Goal: Check status: Check status

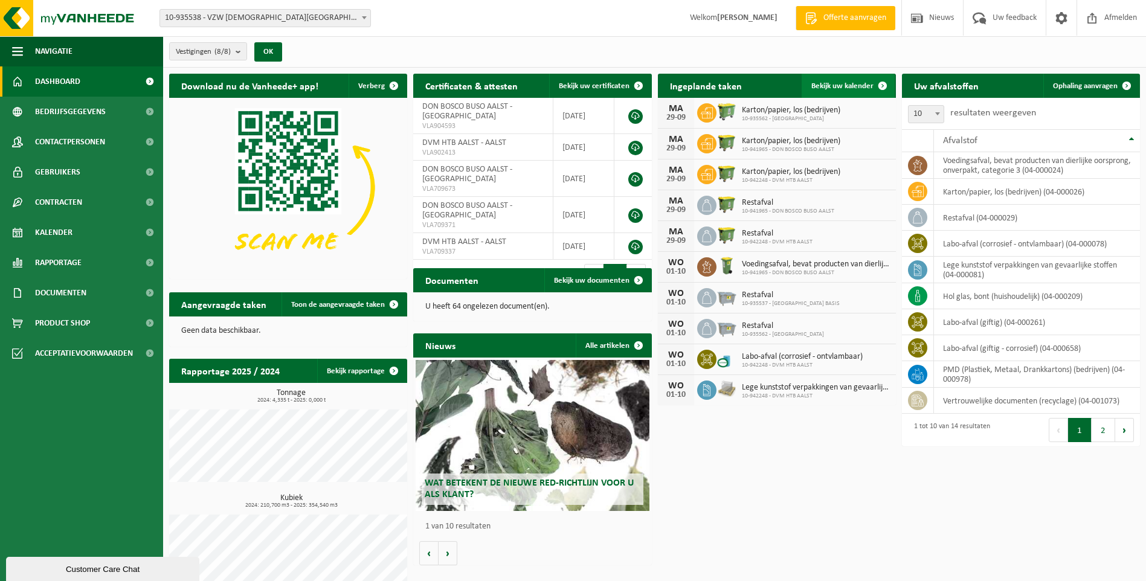
click at [861, 79] on link "Bekijk uw kalender" at bounding box center [848, 86] width 93 height 24
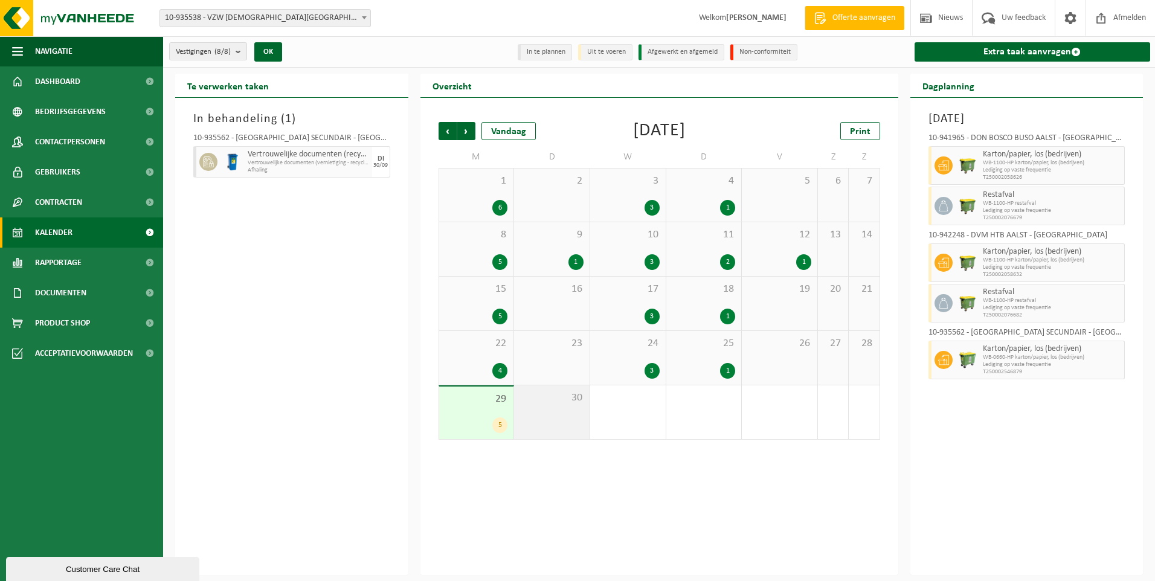
click at [536, 399] on span "30" at bounding box center [551, 397] width 63 height 13
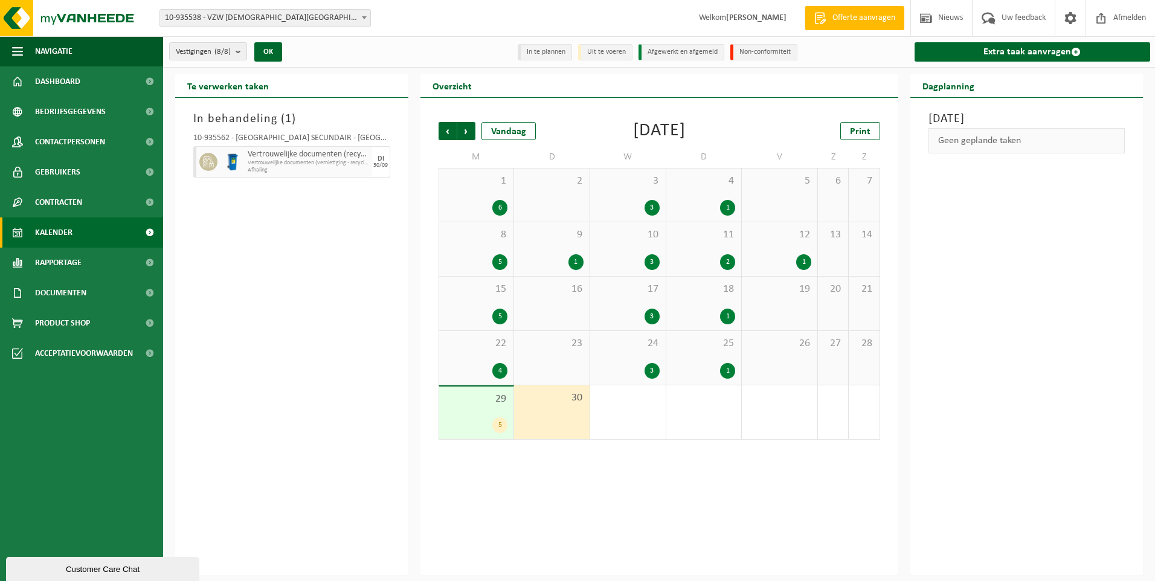
click at [272, 354] on div "In behandeling ( 1 ) 10-935562 - SINT-JOZEFSCHOOL MERE SECUNDAIR - ERPE-MERE Ve…" at bounding box center [291, 336] width 233 height 477
click at [698, 242] on div "11 2" at bounding box center [704, 249] width 76 height 54
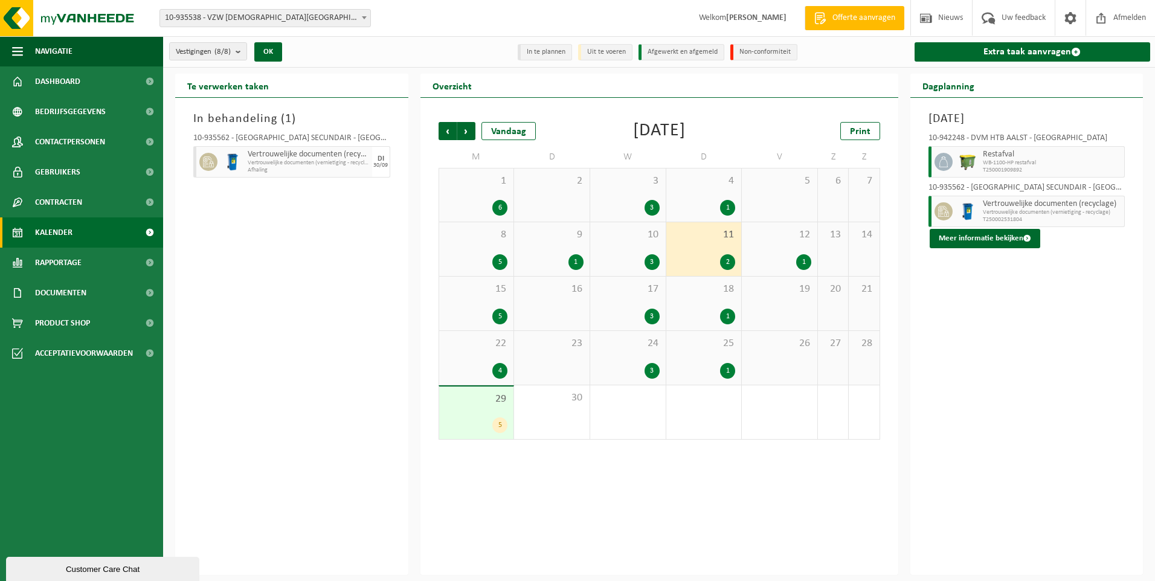
click at [550, 240] on span "9" at bounding box center [551, 234] width 63 height 13
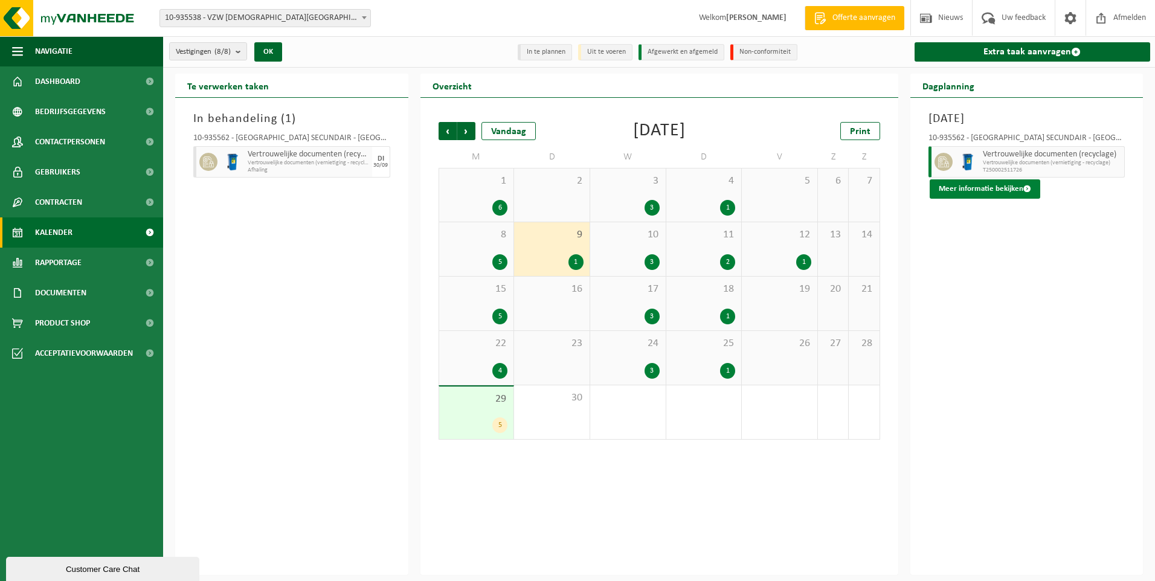
click at [980, 183] on button "Meer informatie bekijken" at bounding box center [985, 188] width 111 height 19
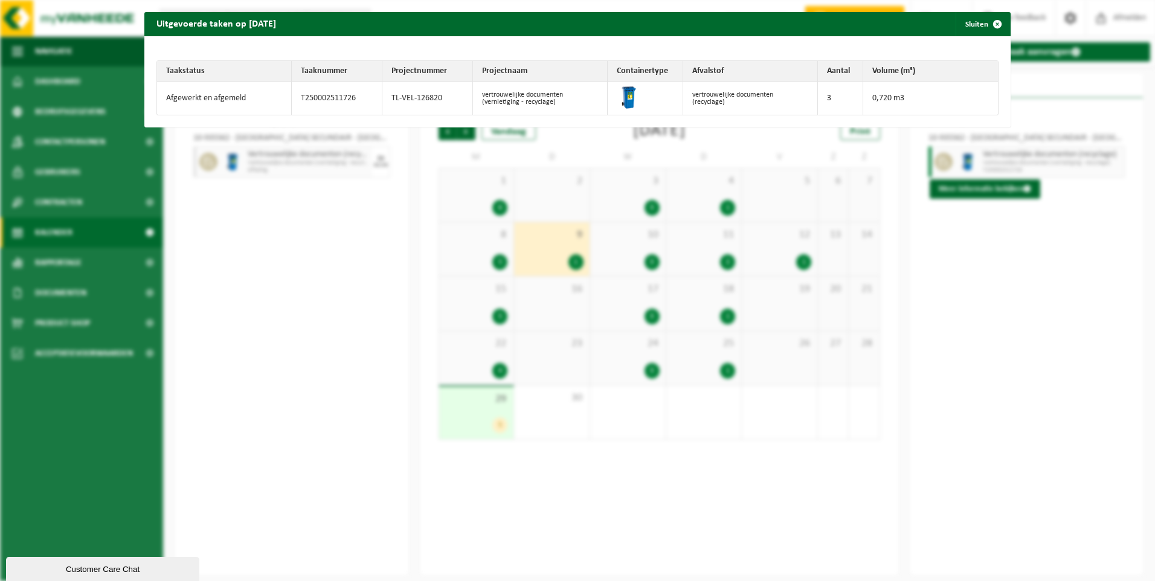
click at [1018, 262] on div "Uitgevoerde taken op 2025-09-09 Sluiten Taakstatus Taaknummer Projectnummer Pro…" at bounding box center [577, 290] width 1155 height 581
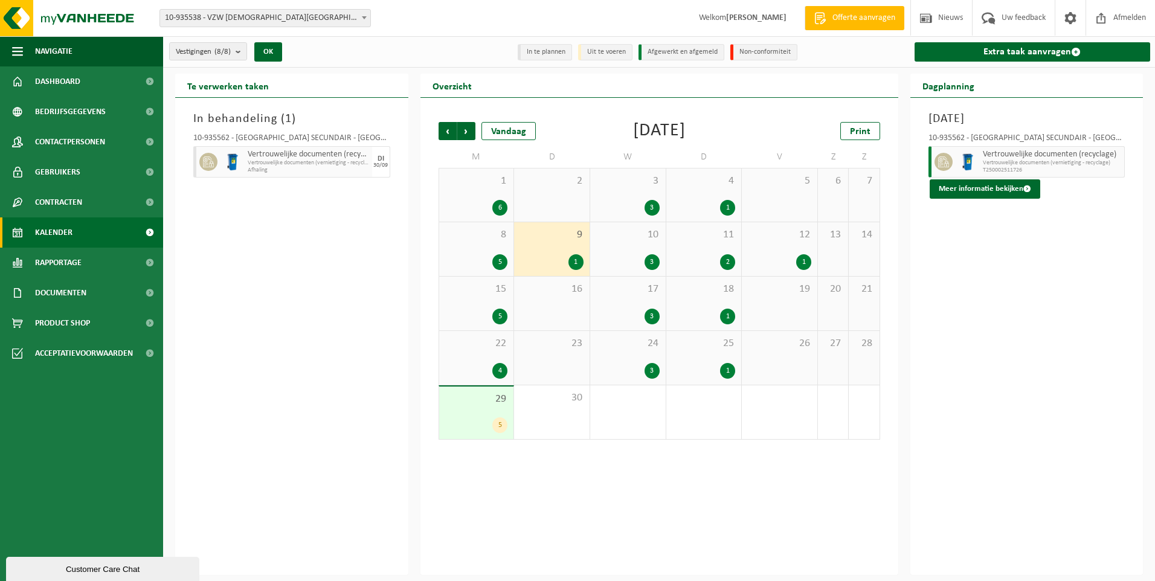
click at [696, 239] on span "11" at bounding box center [703, 234] width 63 height 13
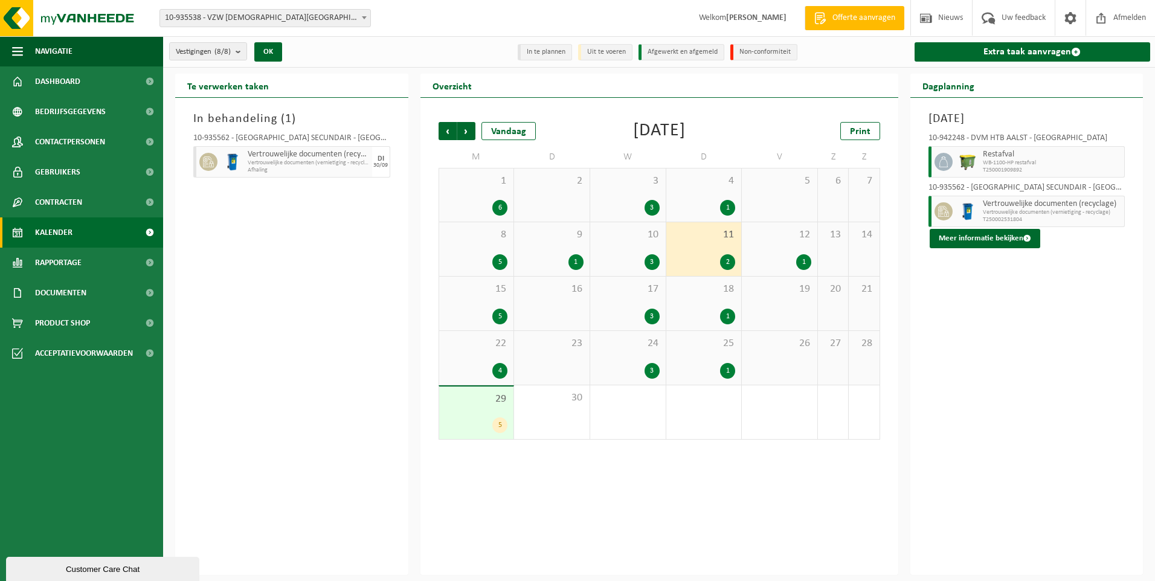
click at [1014, 216] on span "T250002531804" at bounding box center [1052, 219] width 139 height 7
click at [995, 242] on button "Meer informatie bekijken" at bounding box center [985, 238] width 111 height 19
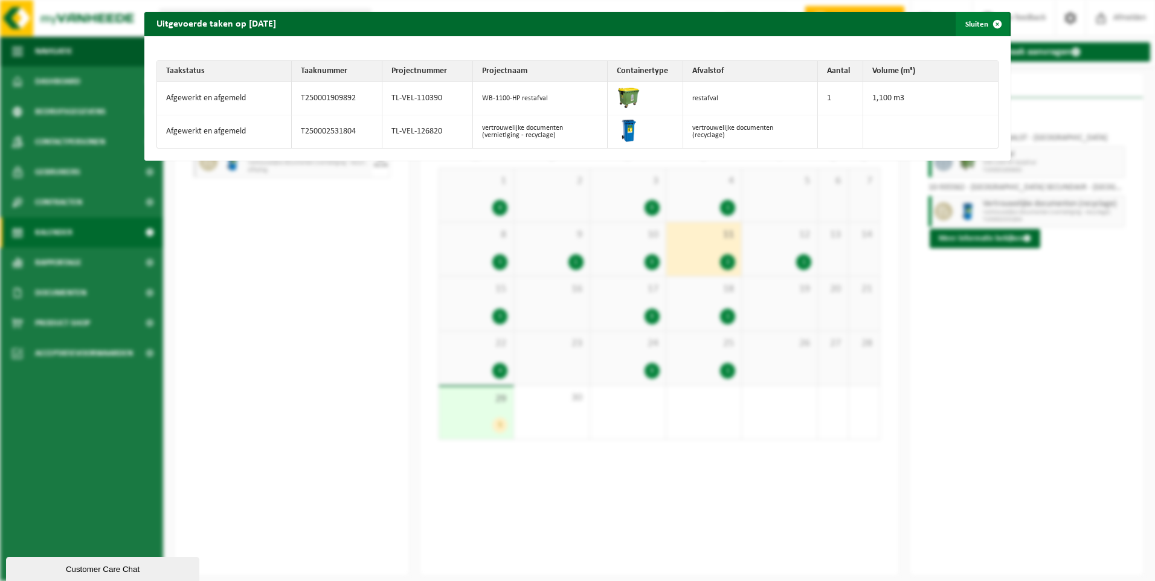
click at [985, 27] on span "button" at bounding box center [997, 24] width 24 height 24
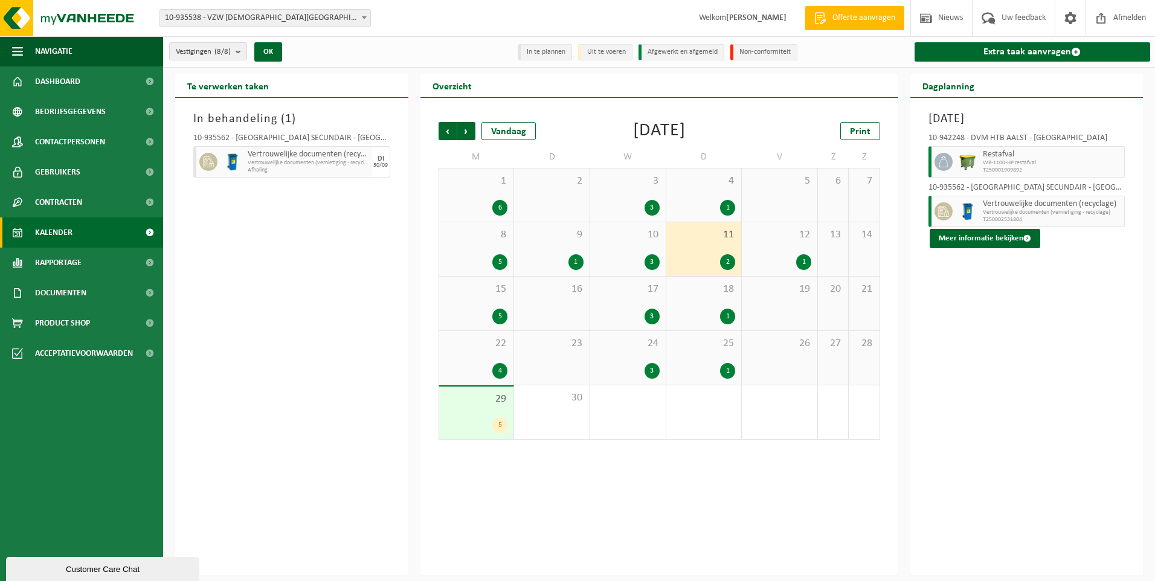
click at [468, 300] on div "15 5" at bounding box center [476, 304] width 75 height 54
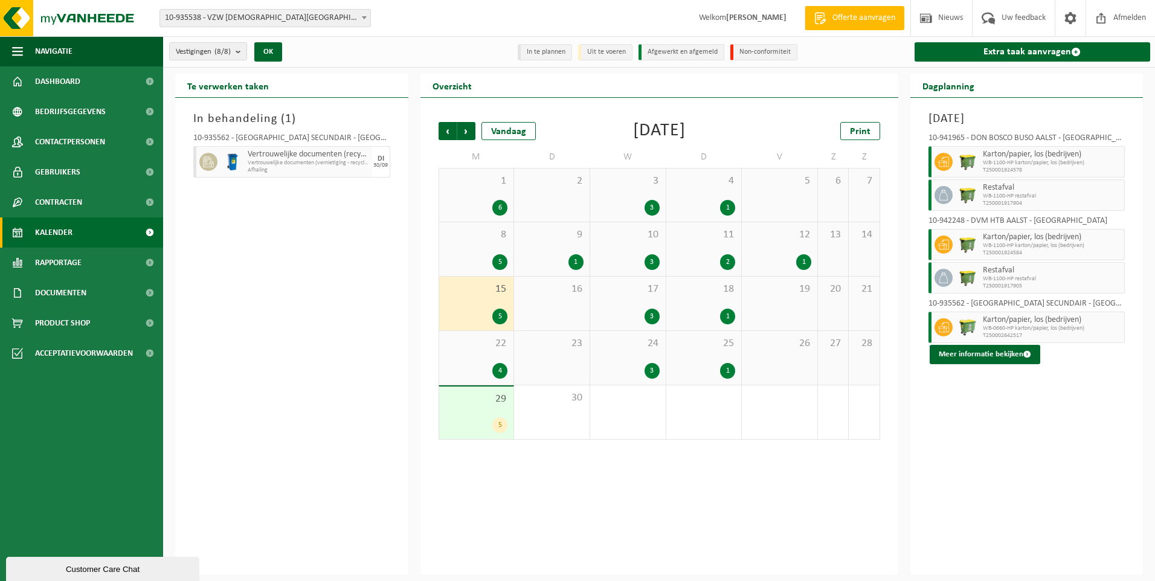
click at [545, 301] on div "16" at bounding box center [552, 304] width 76 height 54
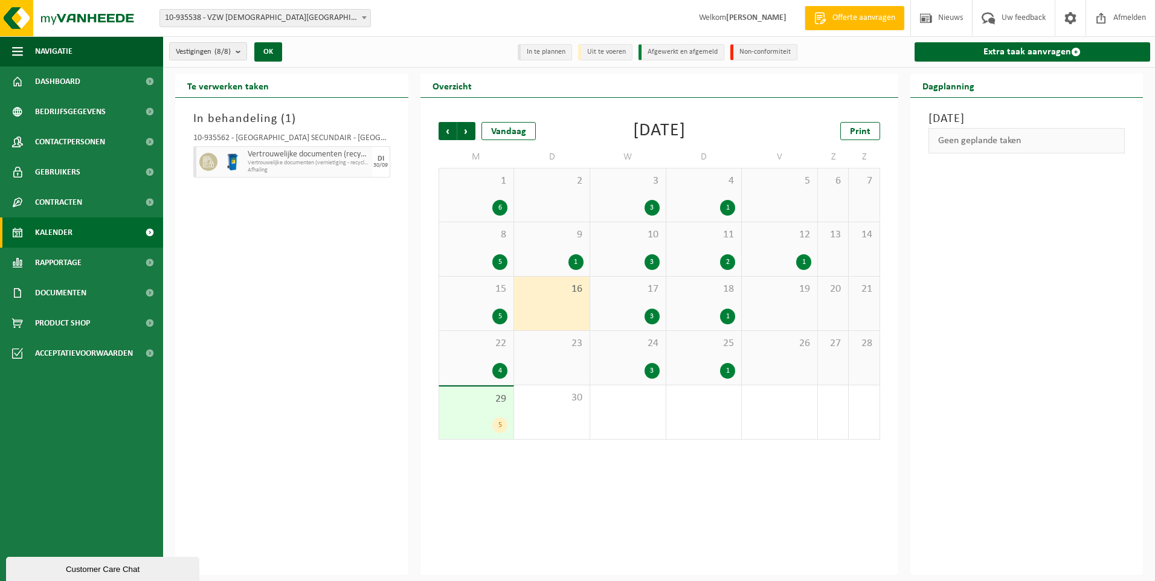
click at [636, 297] on div "17 3" at bounding box center [628, 304] width 76 height 54
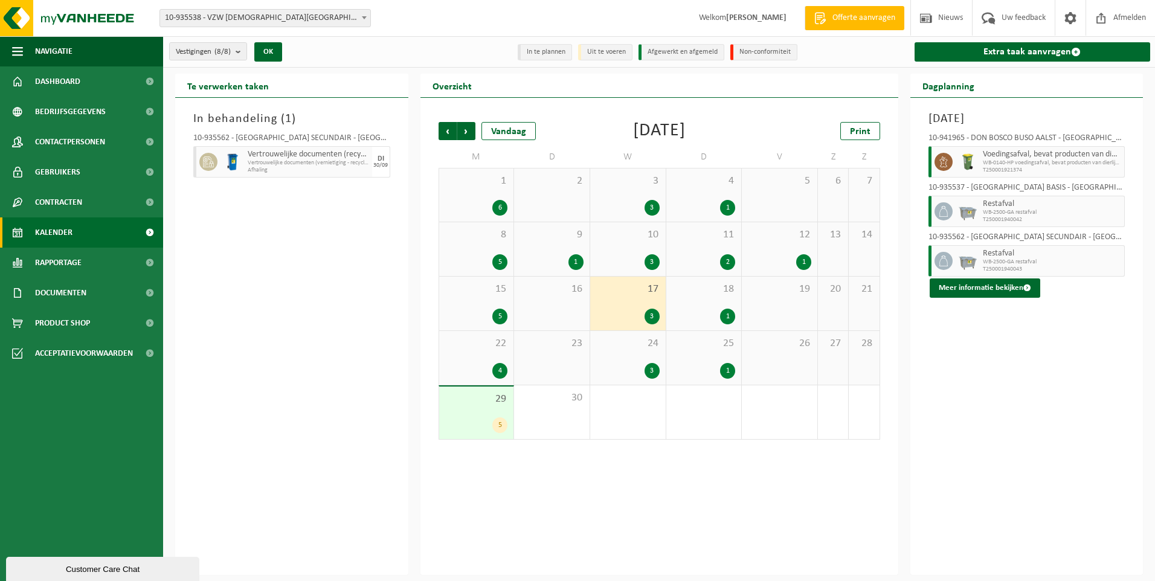
click at [694, 298] on div "18 1" at bounding box center [704, 304] width 76 height 54
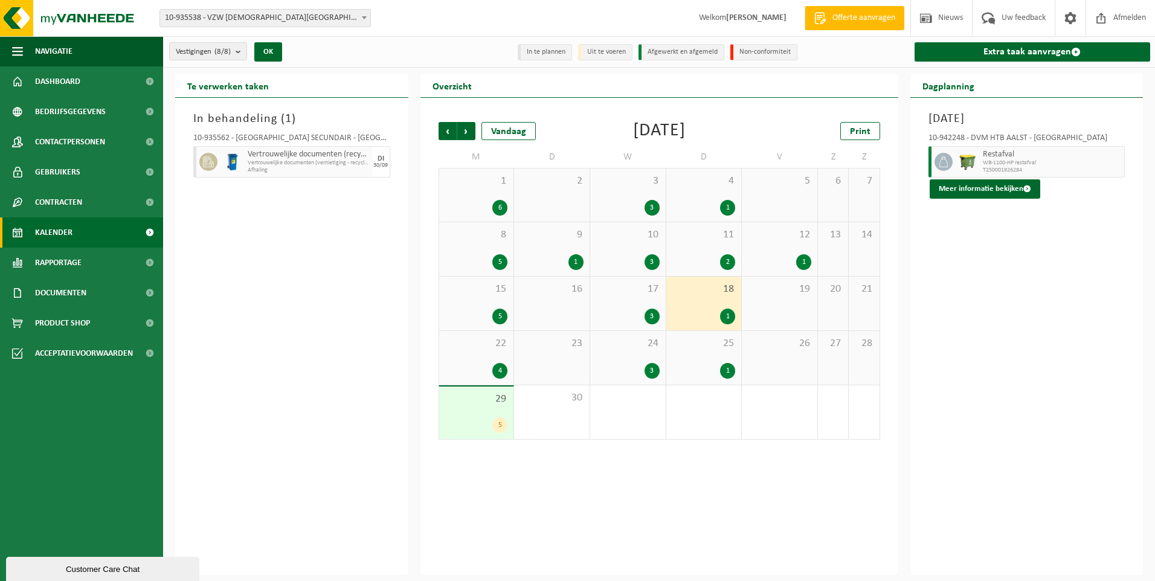
click at [334, 349] on div "In behandeling ( 1 ) 10-935562 - SINT-JOZEFSCHOOL MERE SECUNDAIR - ERPE-MERE Ve…" at bounding box center [291, 336] width 233 height 477
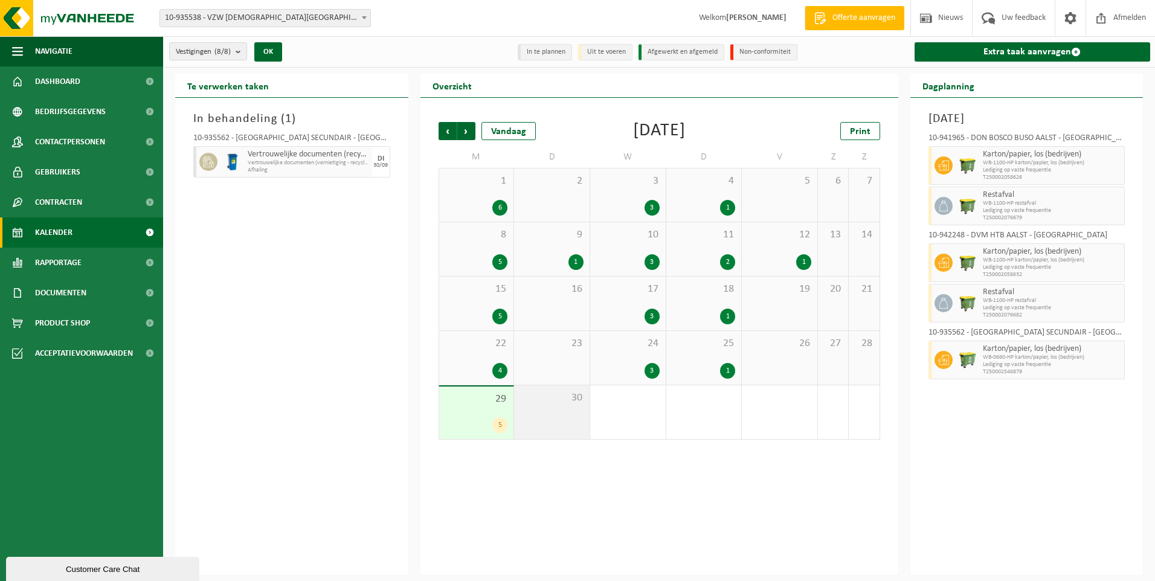
click at [542, 402] on span "30" at bounding box center [551, 397] width 63 height 13
click at [555, 420] on div "30" at bounding box center [552, 412] width 76 height 54
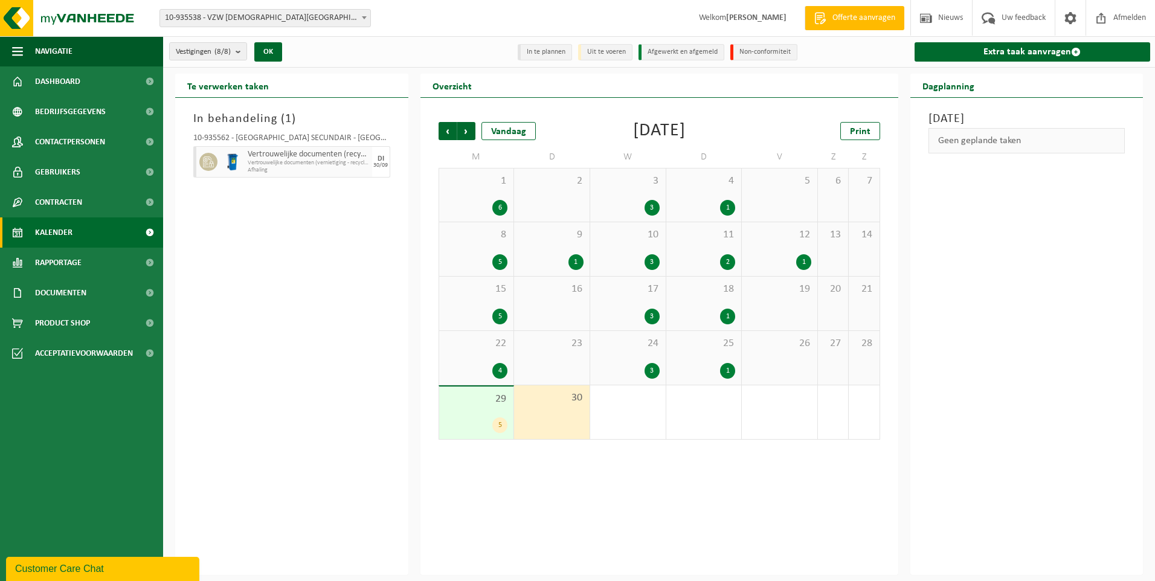
click at [288, 249] on div "In behandeling ( 1 ) 10-935562 - SINT-JOZEFSCHOOL MERE SECUNDAIR - ERPE-MERE Ve…" at bounding box center [291, 336] width 233 height 477
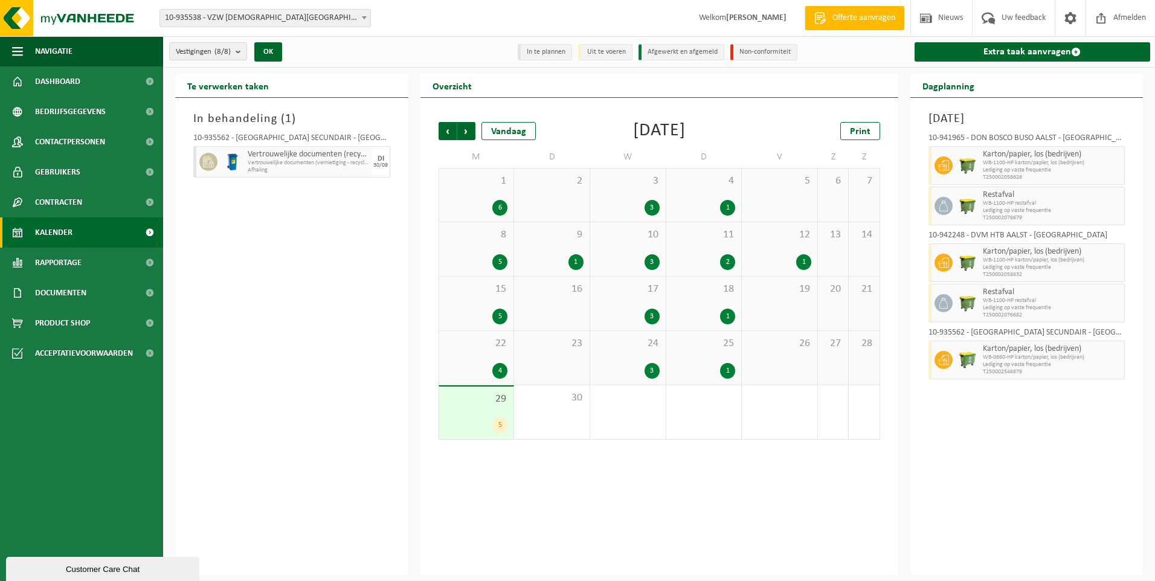
click at [759, 471] on div "Vorige Volgende Vandaag [DATE] Print M D W D V Z Z 1 6 2 3 3 4 1 5 6 7 8 5 9 1 …" at bounding box center [659, 336] width 478 height 477
